Goal: Task Accomplishment & Management: Manage account settings

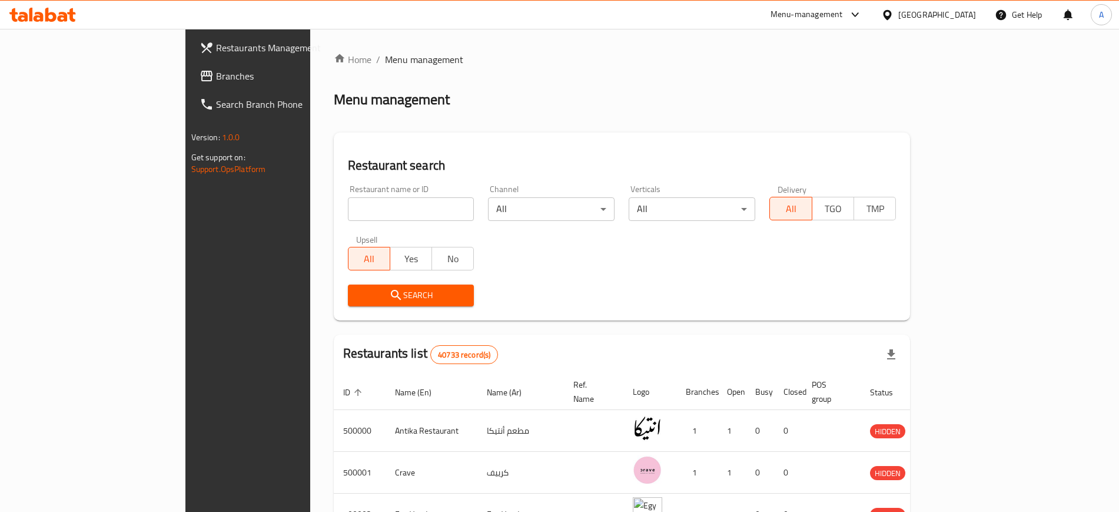
click at [348, 202] on input "search" at bounding box center [411, 209] width 127 height 24
type input "zaza"
click button "Search" at bounding box center [411, 295] width 127 height 22
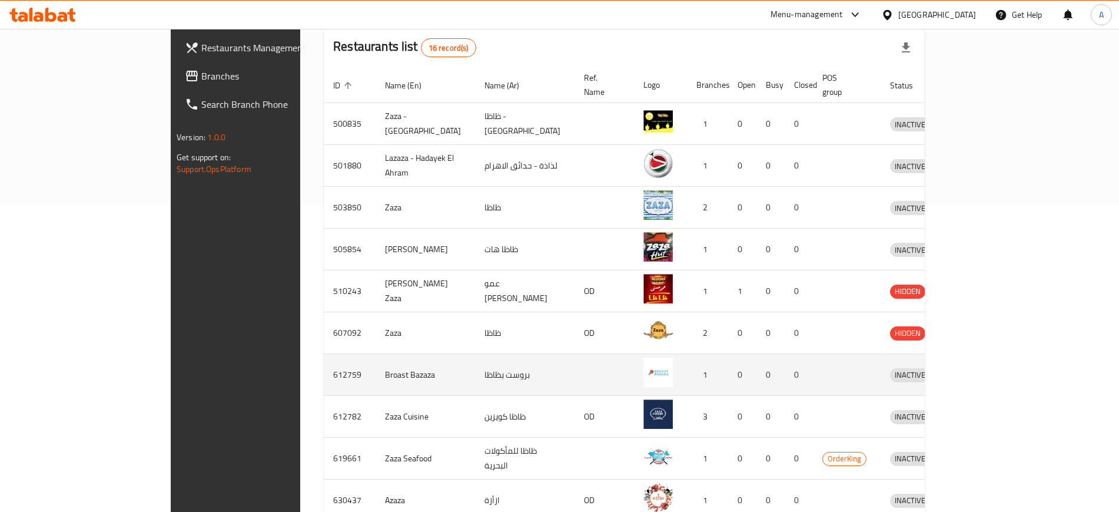
scroll to position [367, 0]
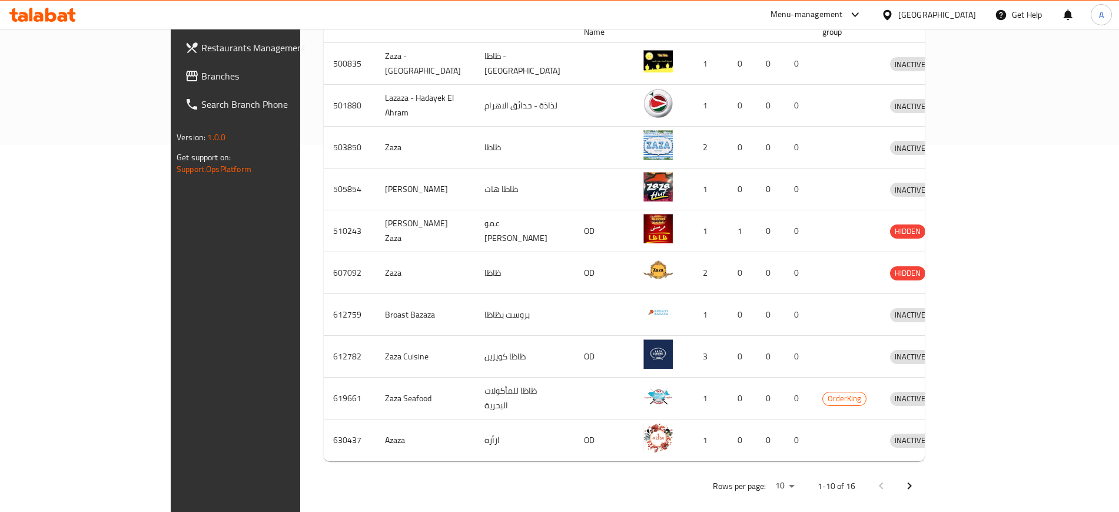
click at [924, 471] on button "Next page" at bounding box center [909, 485] width 28 height 28
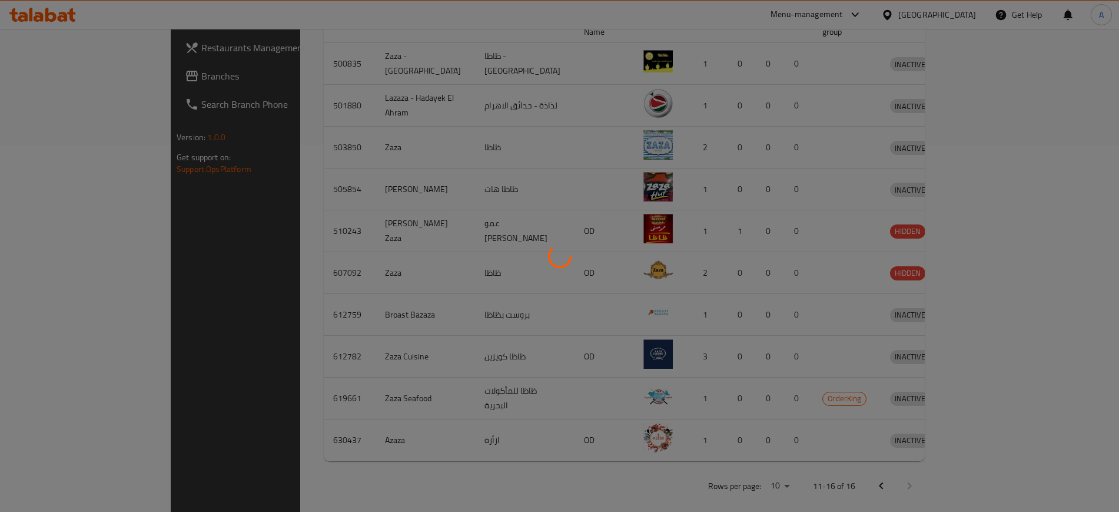
scroll to position [200, 0]
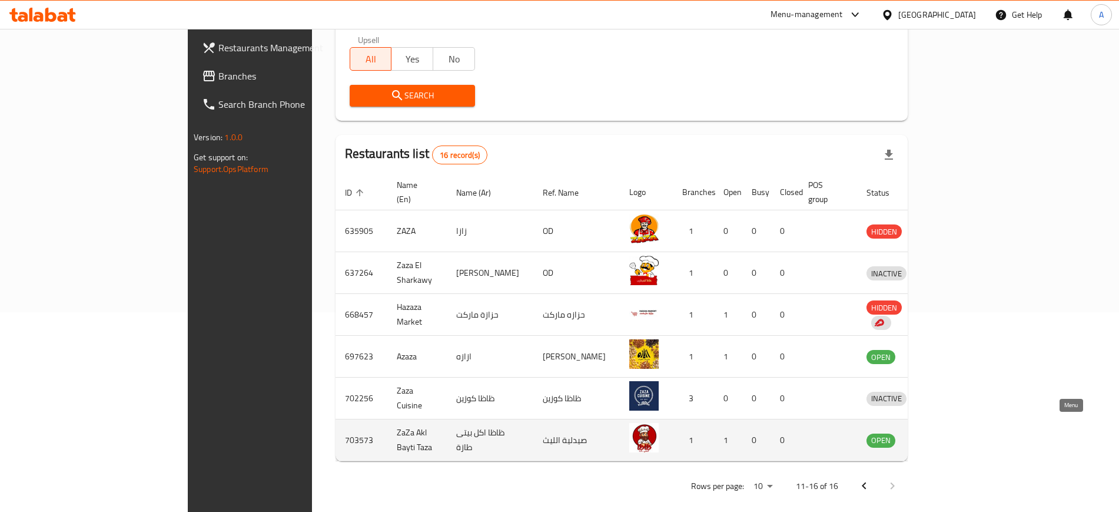
click at [944, 433] on icon "enhanced table" at bounding box center [937, 440] width 14 height 14
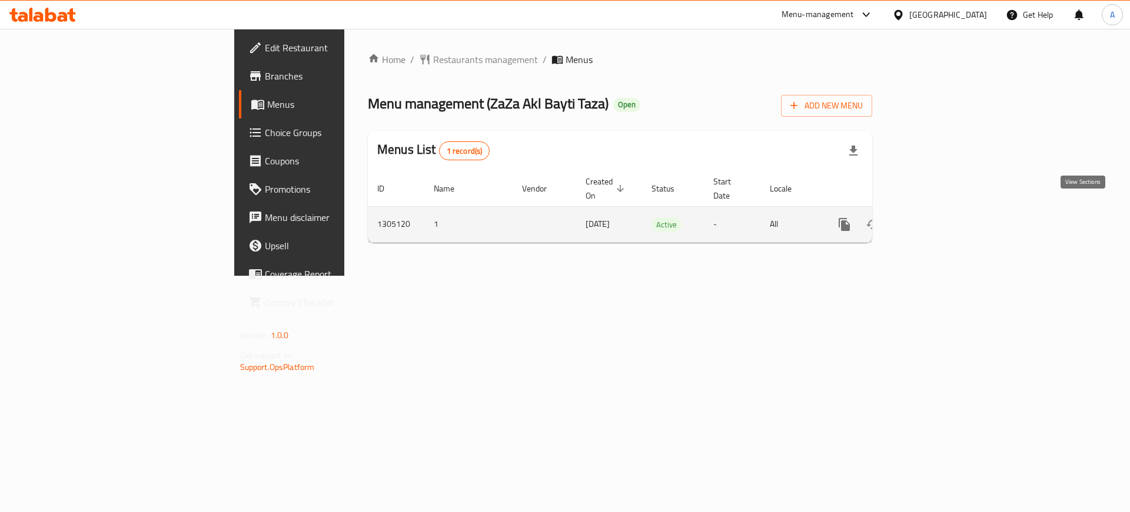
click at [935, 219] on icon "enhanced table" at bounding box center [929, 224] width 11 height 11
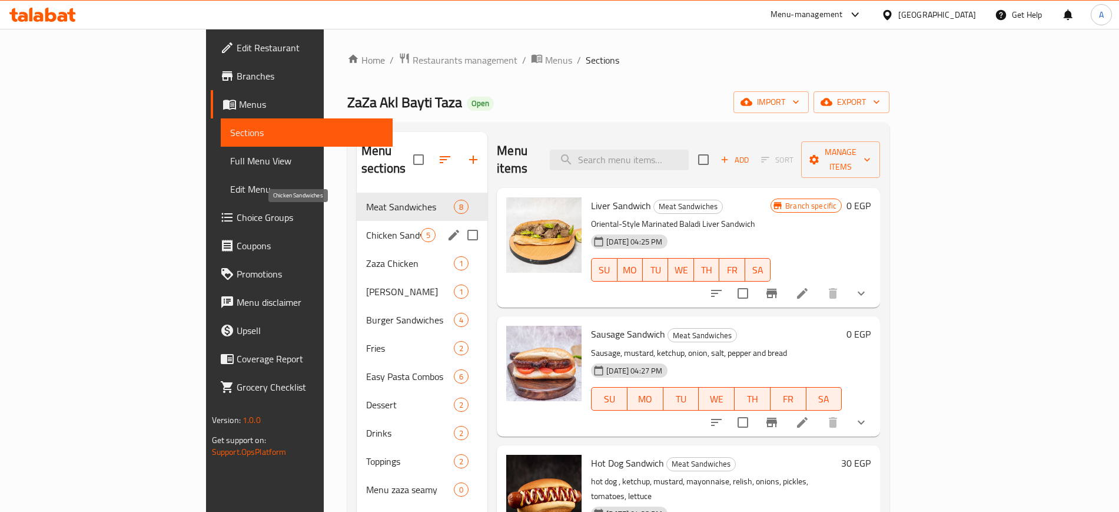
click at [366, 228] on span "Chicken Sandwiches" at bounding box center [393, 235] width 55 height 14
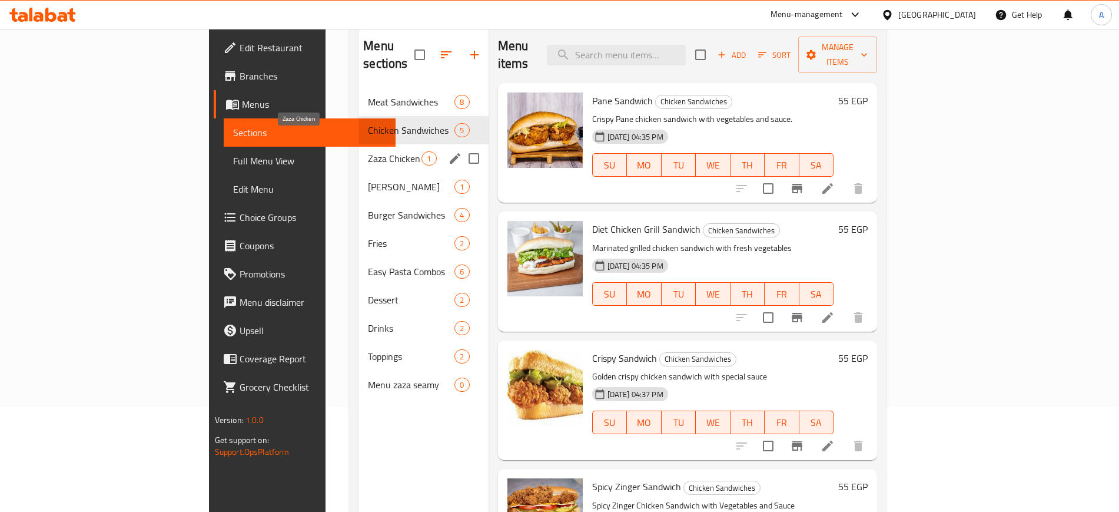
scroll to position [91, 0]
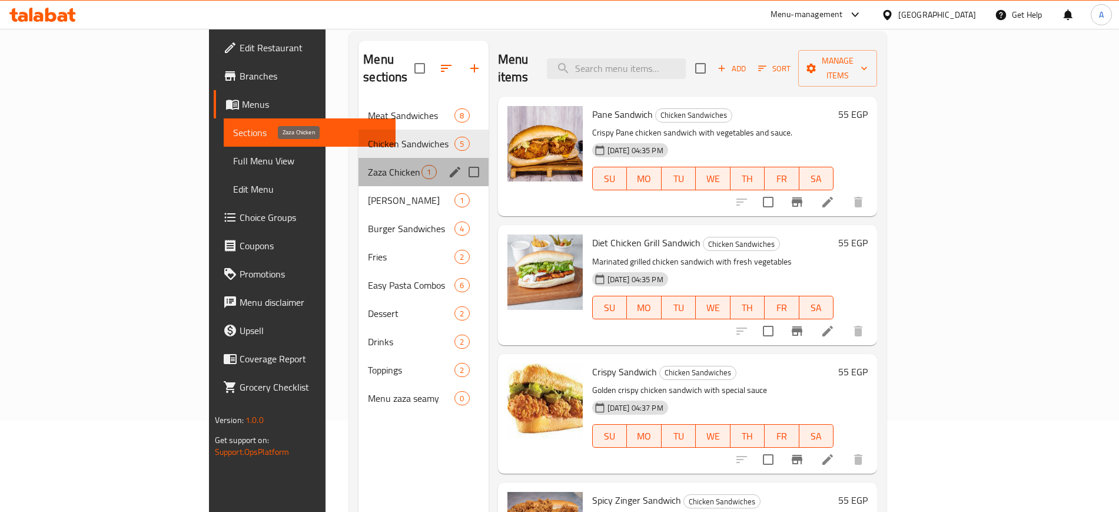
click at [368, 165] on span "Zaza Chicken" at bounding box center [395, 172] width 54 height 14
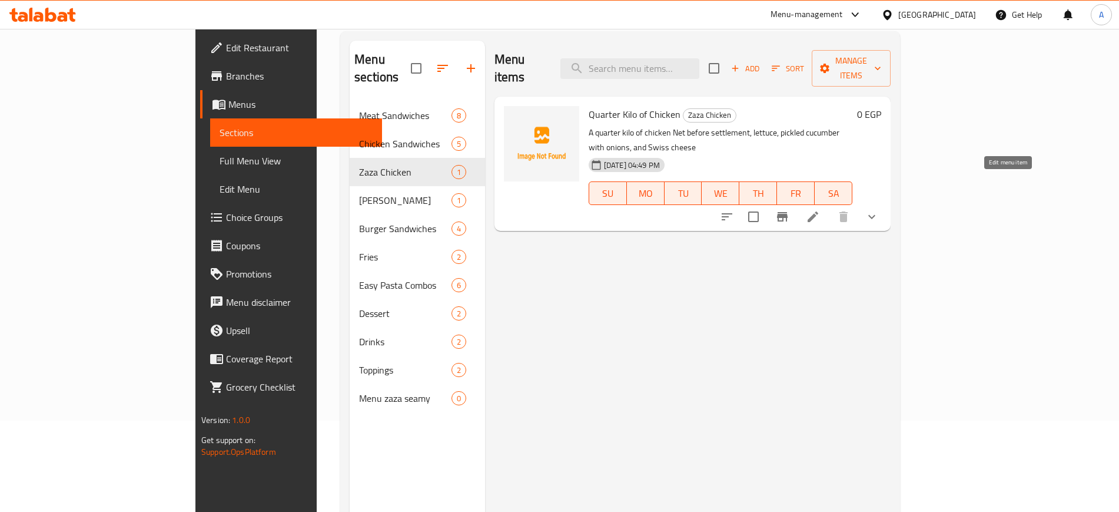
click at [818, 211] on icon at bounding box center [813, 216] width 11 height 11
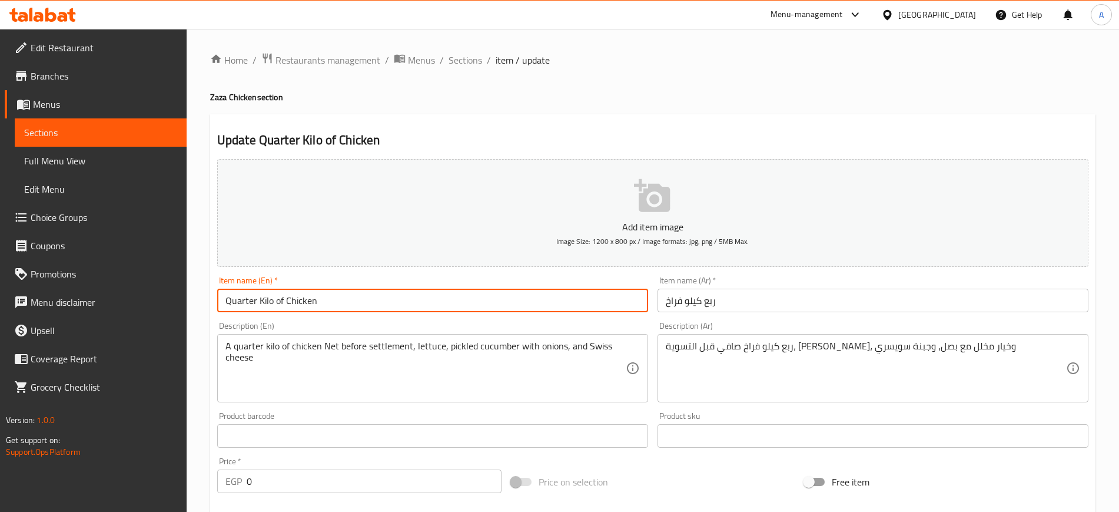
click at [227, 300] on input "Quarter Kilo of Chicken" at bounding box center [432, 300] width 431 height 24
type input "Sandwich Quarter Kilo of Chicken"
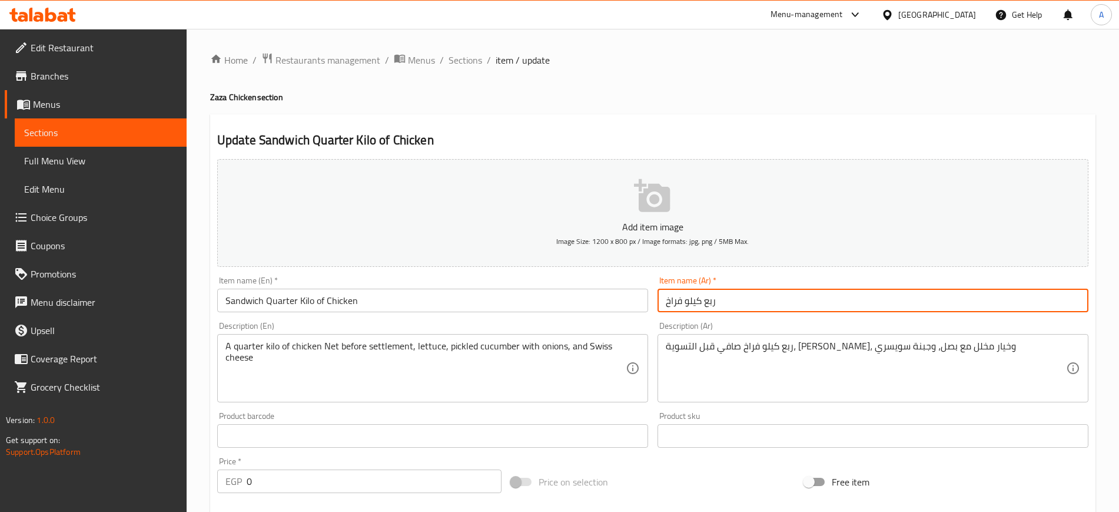
click at [729, 303] on input "ربع كيلو فراخ" at bounding box center [872, 300] width 431 height 24
paste input "ربع كيلو فراخ"
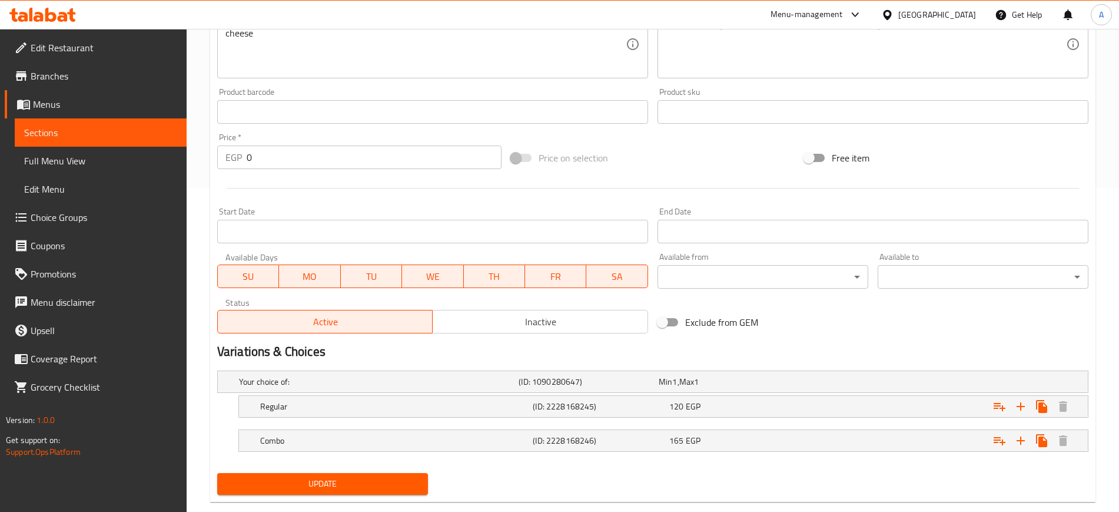
scroll to position [347, 0]
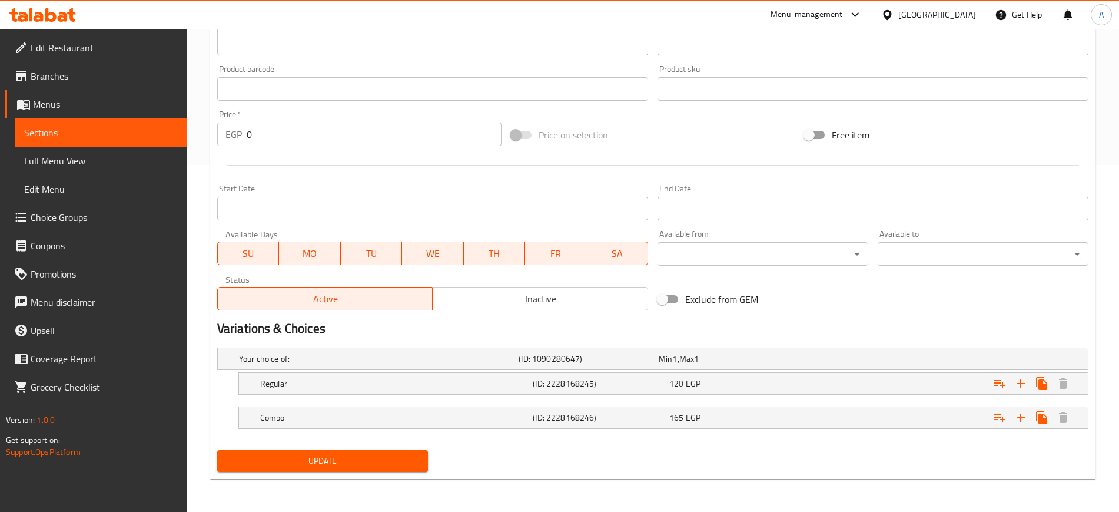
type input "ساندوتش ربع كيلو فراخ"
click at [398, 453] on span "Update" at bounding box center [323, 460] width 192 height 15
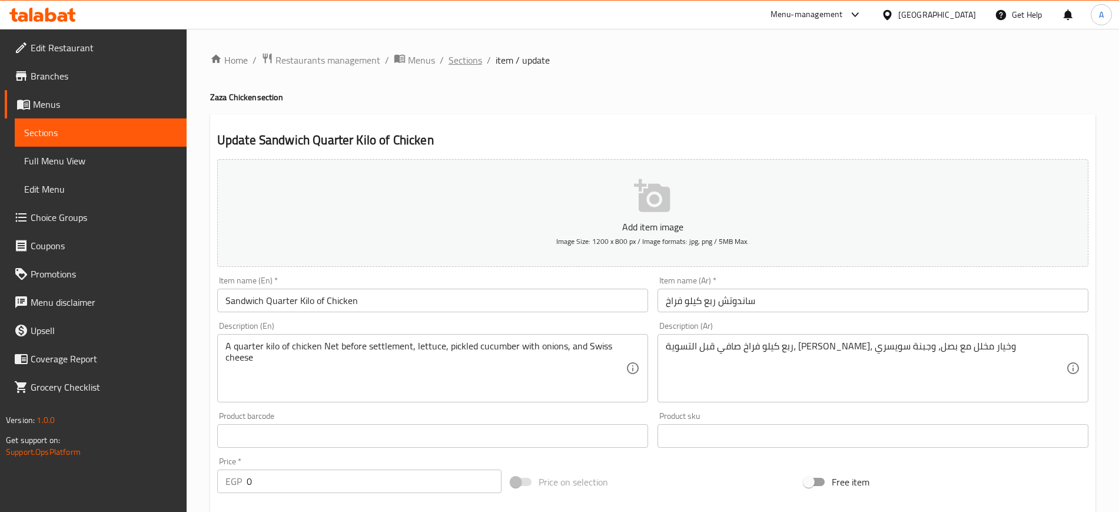
click at [461, 55] on span "Sections" at bounding box center [466, 60] width 34 height 14
